Goal: Obtain resource: Obtain resource

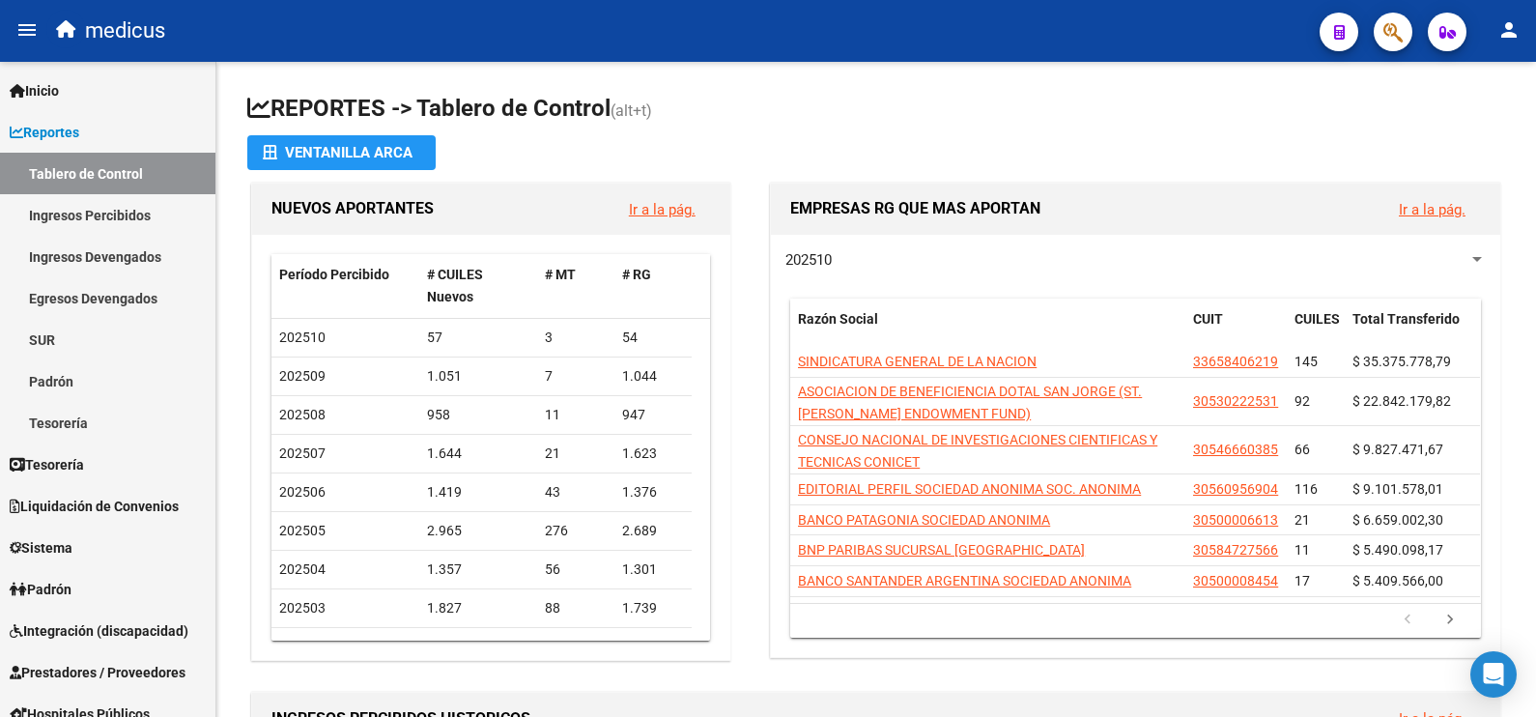
click at [1392, 47] on span "button" at bounding box center [1392, 33] width 19 height 40
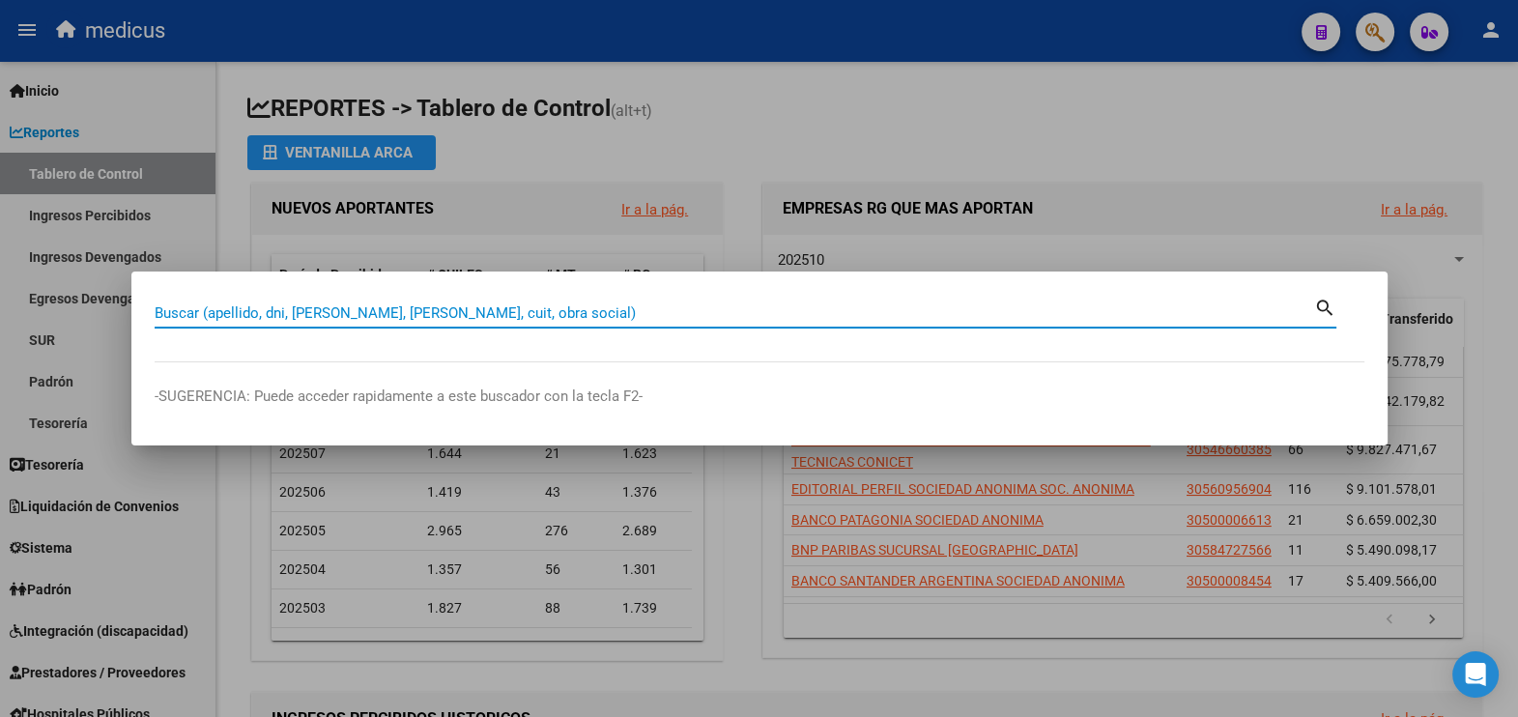
paste input "30-71720577-0"
type input "30717205770"
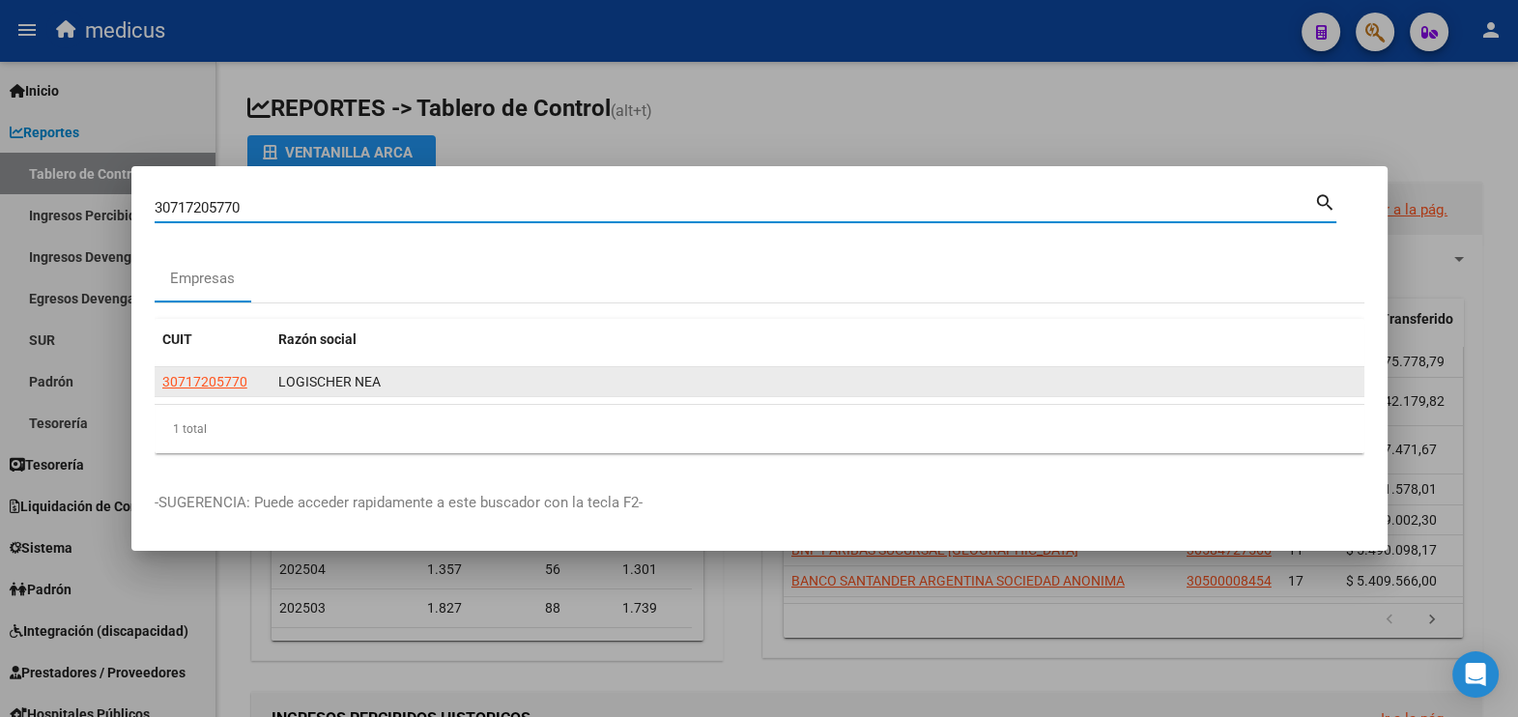
click at [179, 387] on span "30717205770" at bounding box center [204, 381] width 85 height 15
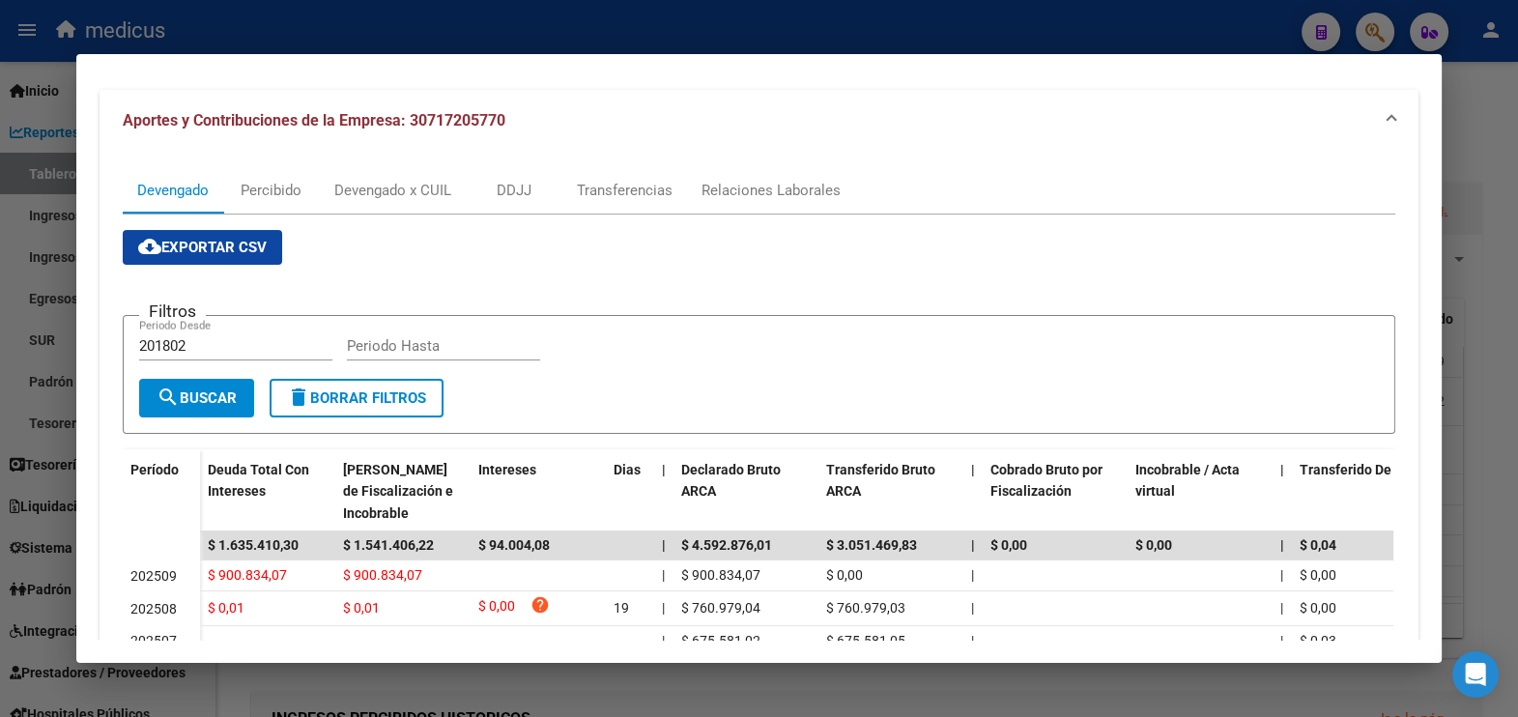
scroll to position [120, 0]
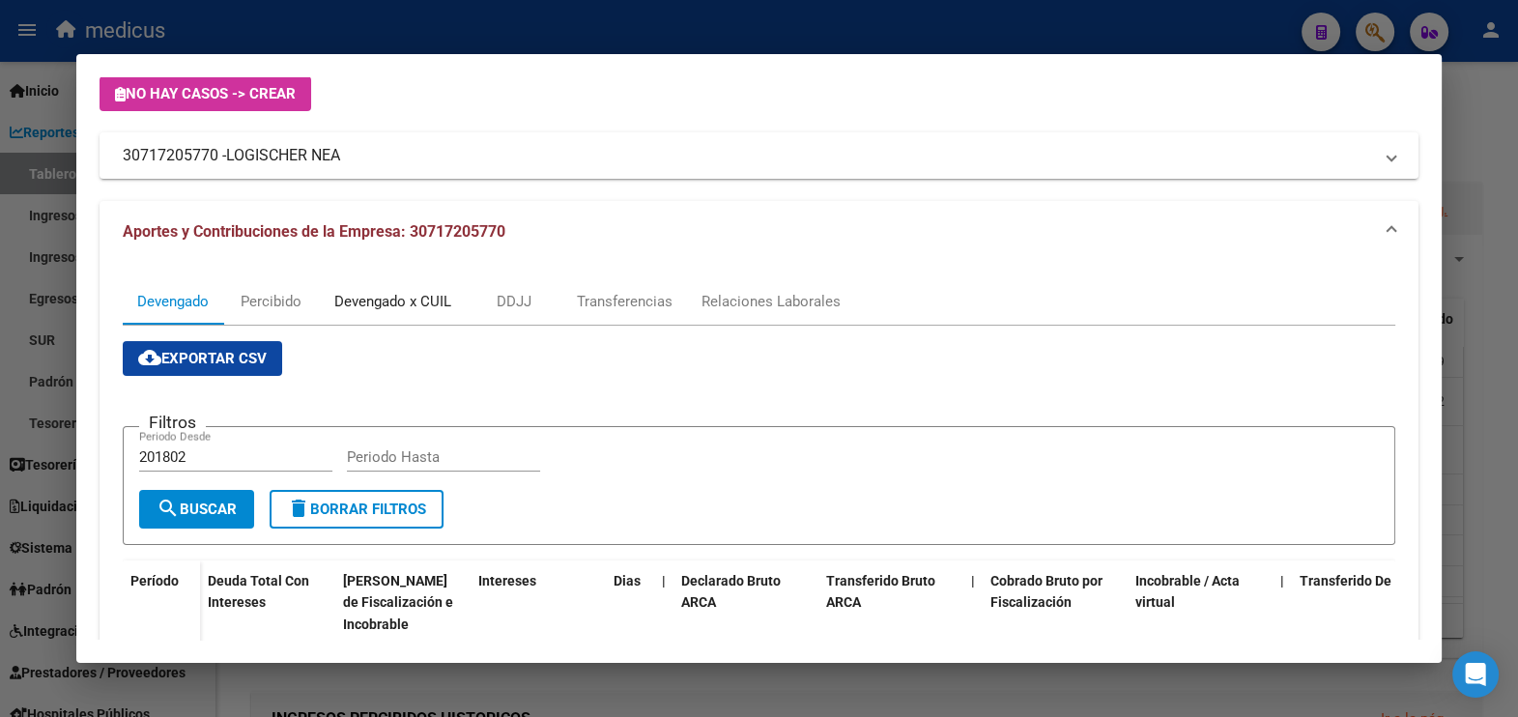
click at [382, 304] on div "Devengado x CUIL" at bounding box center [392, 301] width 117 height 21
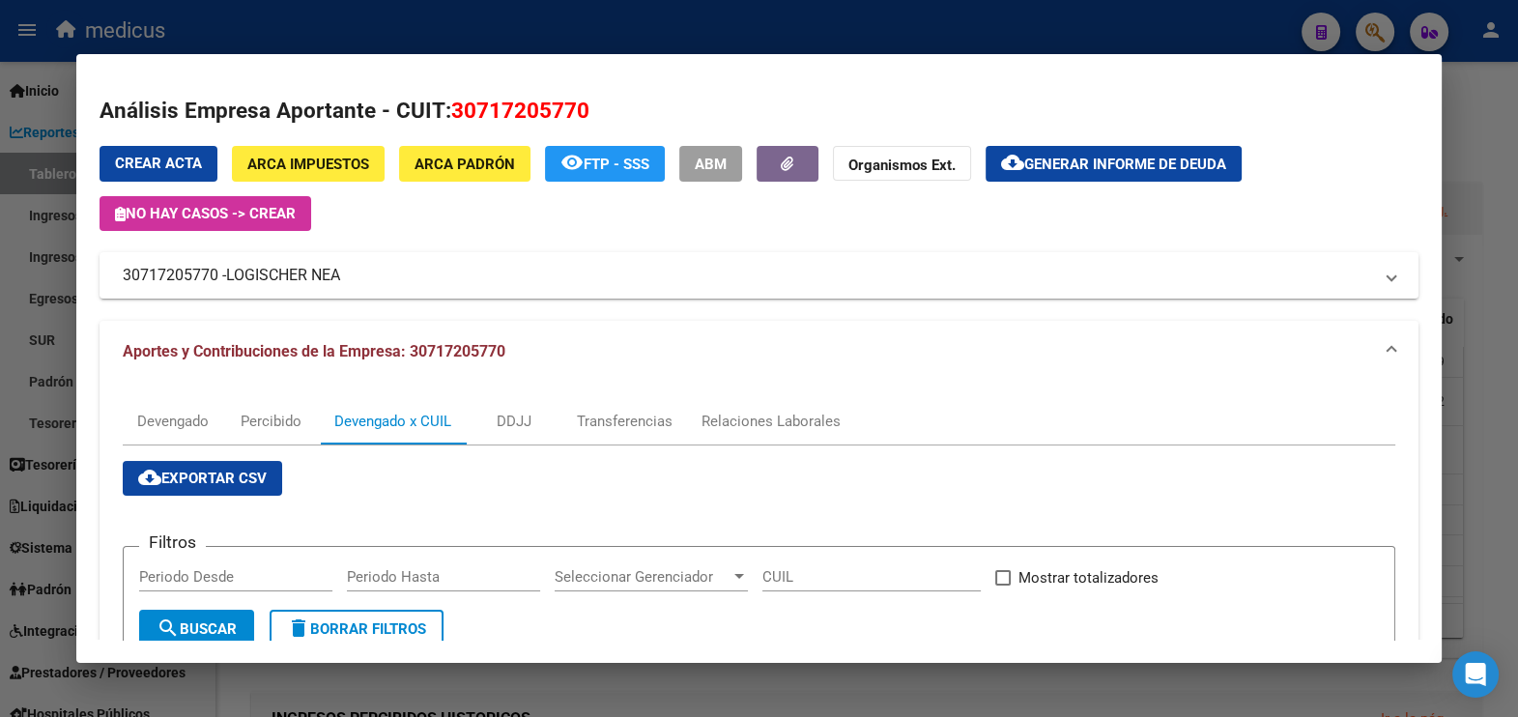
scroll to position [244, 0]
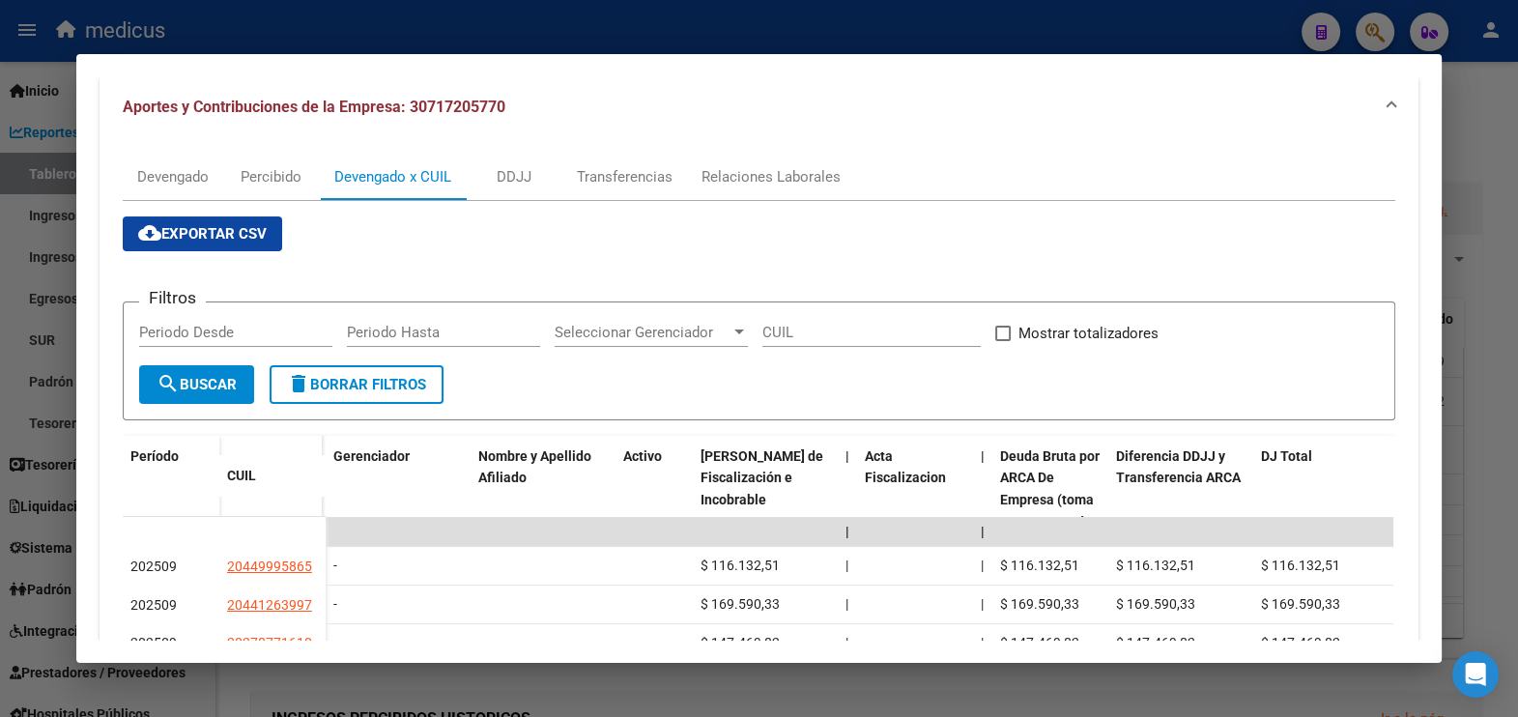
click at [226, 331] on input "Periodo Desde" at bounding box center [235, 332] width 193 height 17
type input "202508"
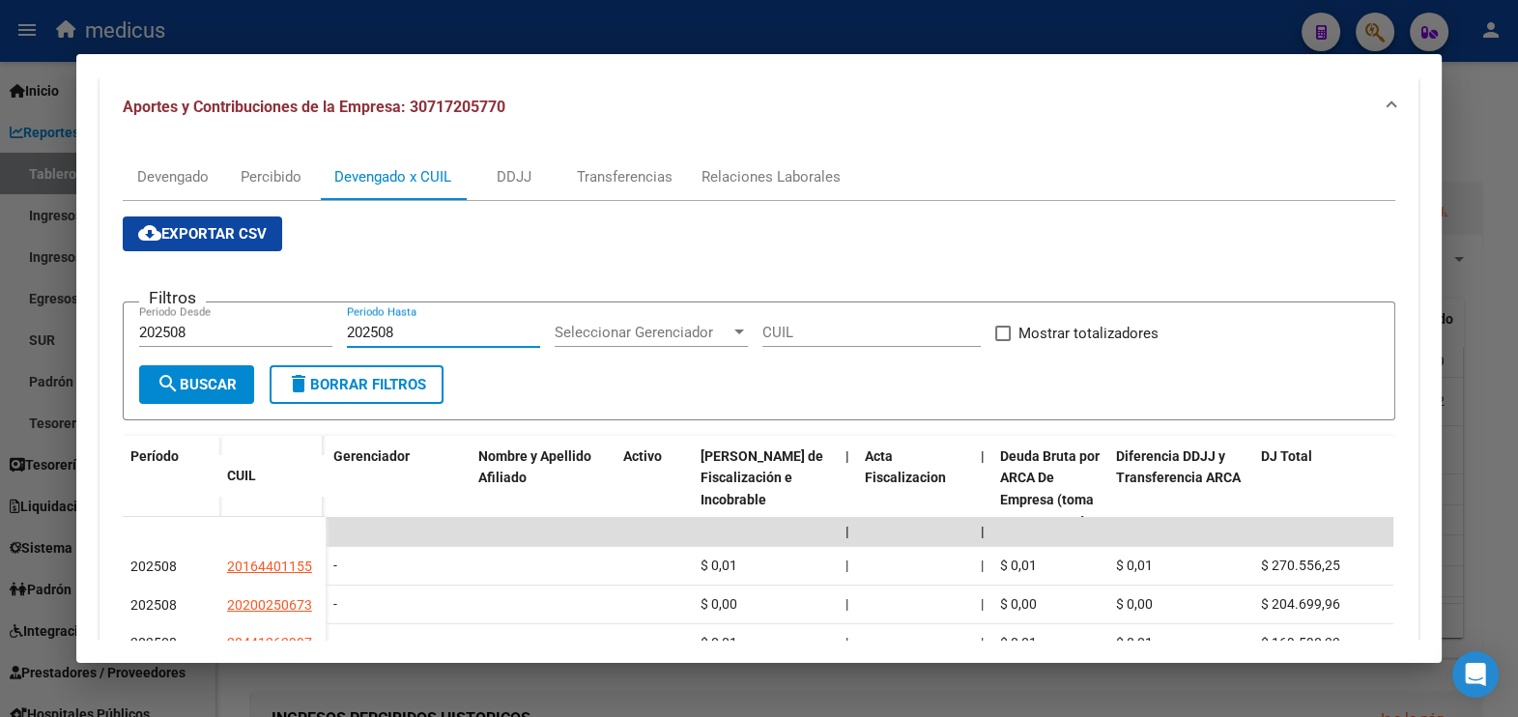
type input "202508"
drag, startPoint x: 1001, startPoint y: 328, endPoint x: 982, endPoint y: 331, distance: 18.6
click at [998, 328] on span at bounding box center [1002, 333] width 15 height 15
click at [1002, 341] on input "Mostrar totalizadores" at bounding box center [1002, 341] width 1 height 1
checkbox input "true"
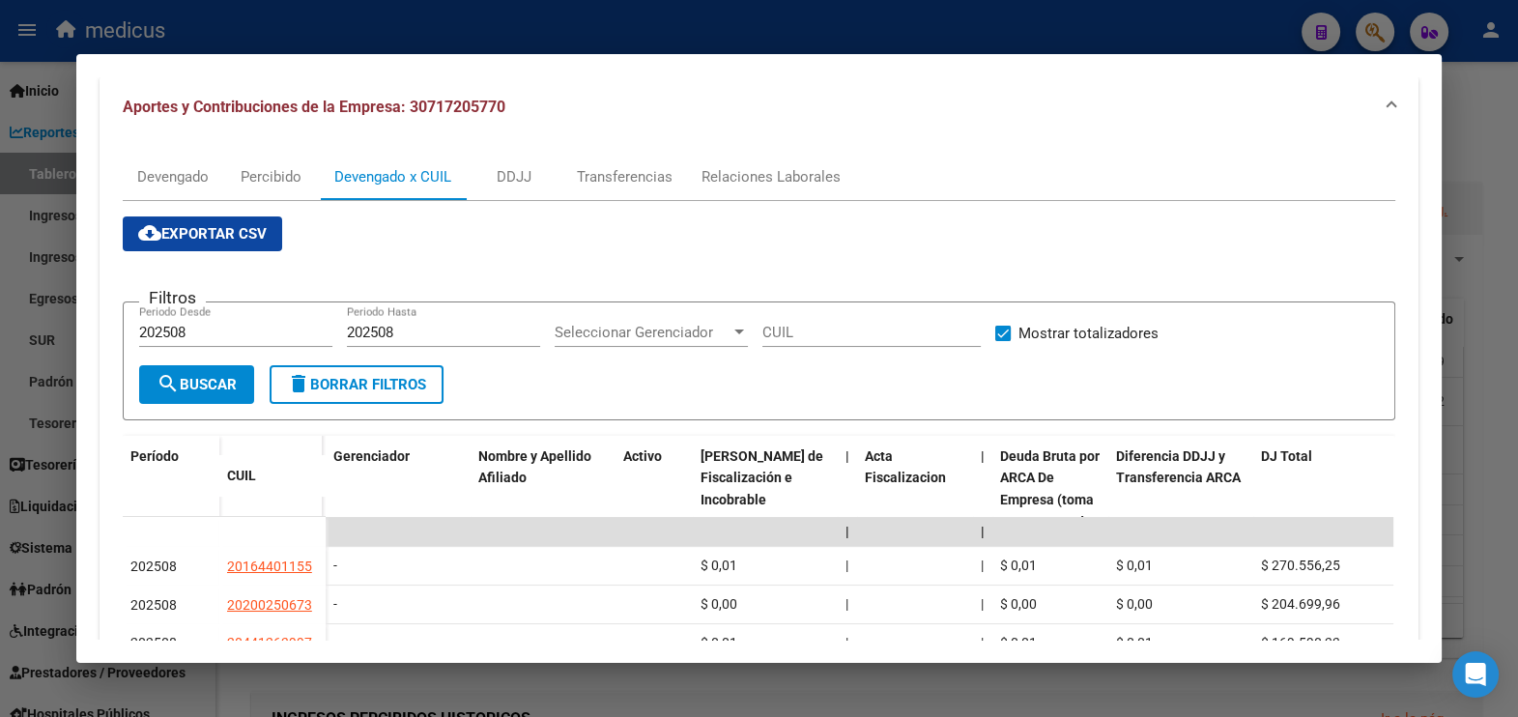
click at [185, 389] on span "search Buscar" at bounding box center [196, 384] width 80 height 17
click at [215, 324] on input "202508" at bounding box center [235, 332] width 193 height 17
type input "202507"
click at [389, 336] on input "202508" at bounding box center [443, 332] width 193 height 17
click at [193, 392] on button "search Buscar" at bounding box center [196, 384] width 115 height 39
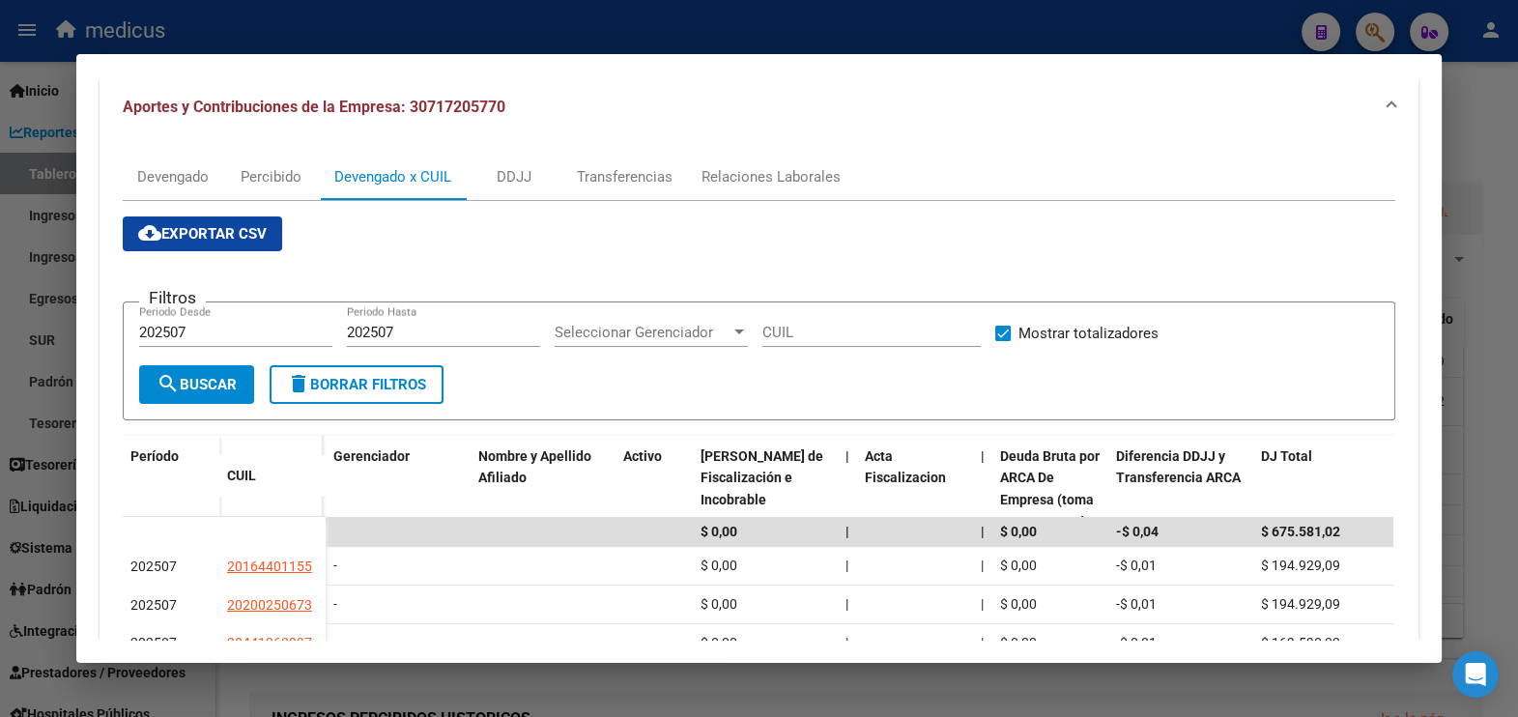
click at [435, 333] on input "202507" at bounding box center [443, 332] width 193 height 17
type input "202508"
click at [234, 335] on input "202507" at bounding box center [235, 332] width 193 height 17
type input "202508"
click at [237, 382] on button "search Buscar" at bounding box center [196, 384] width 115 height 39
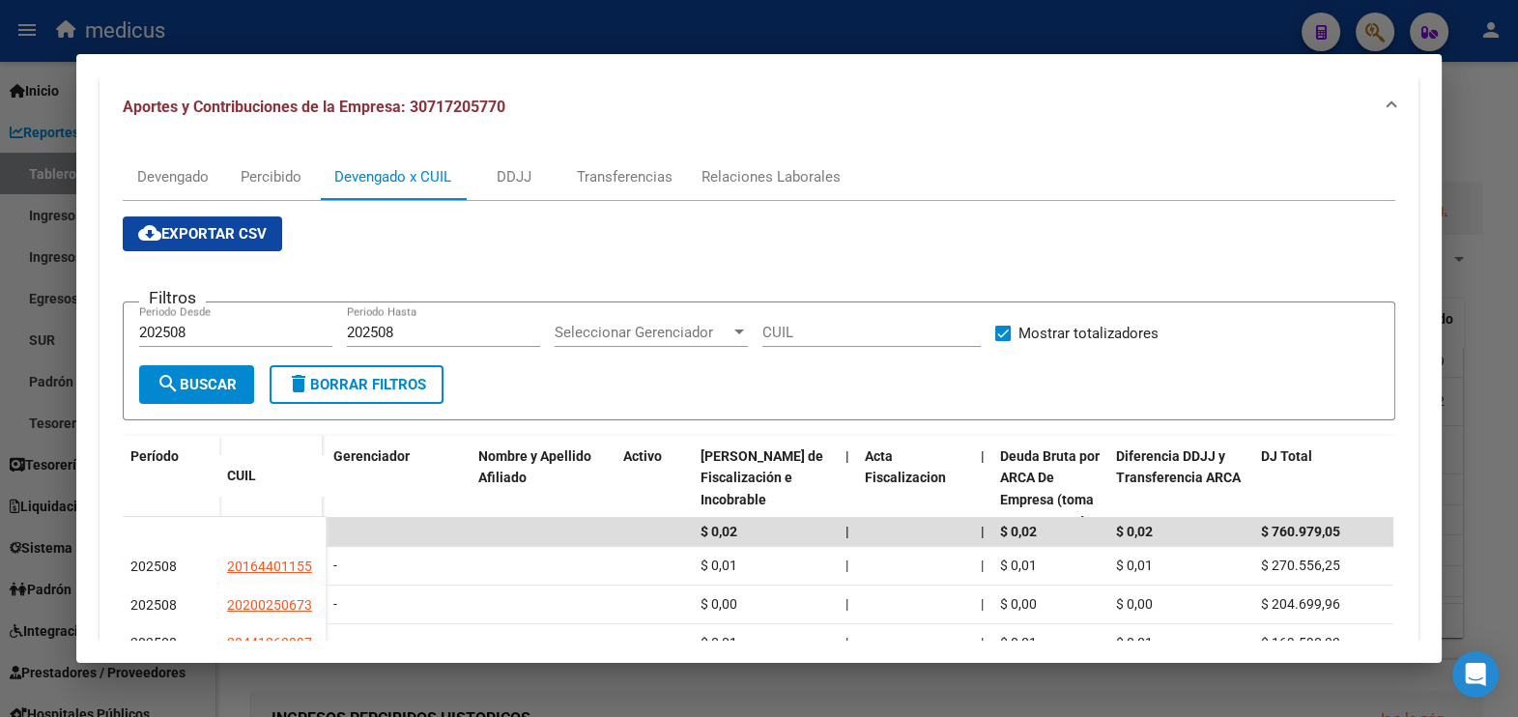
drag, startPoint x: 188, startPoint y: 232, endPoint x: 297, endPoint y: 284, distance: 120.1
click at [188, 232] on span "cloud_download Exportar CSV" at bounding box center [202, 233] width 128 height 17
